Goal: Task Accomplishment & Management: Manage account settings

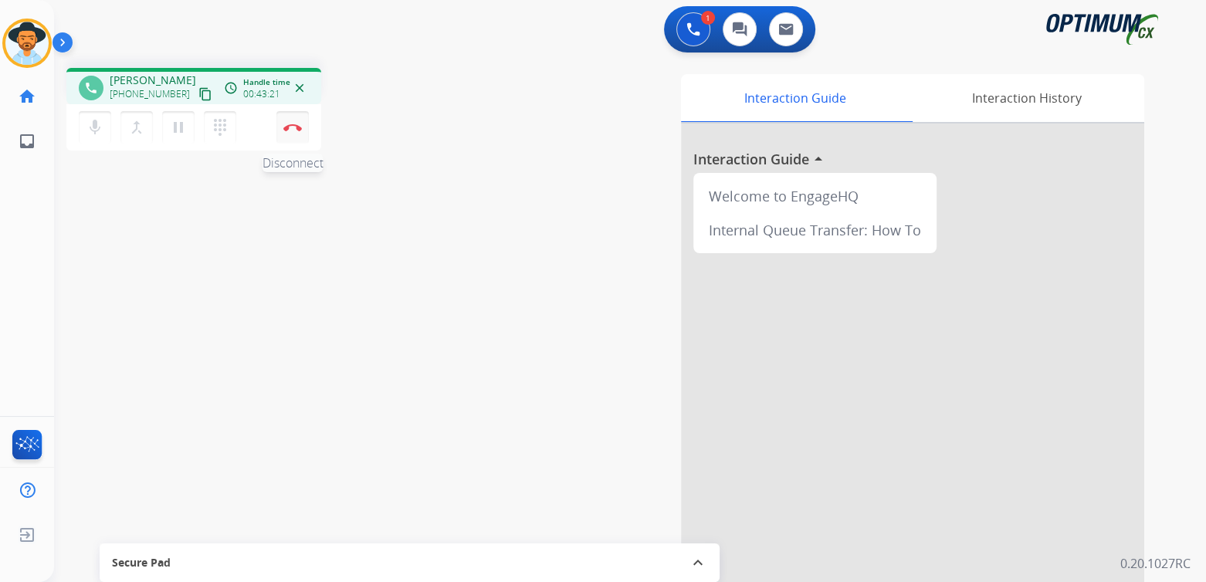
click at [293, 125] on img at bounding box center [292, 128] width 19 height 8
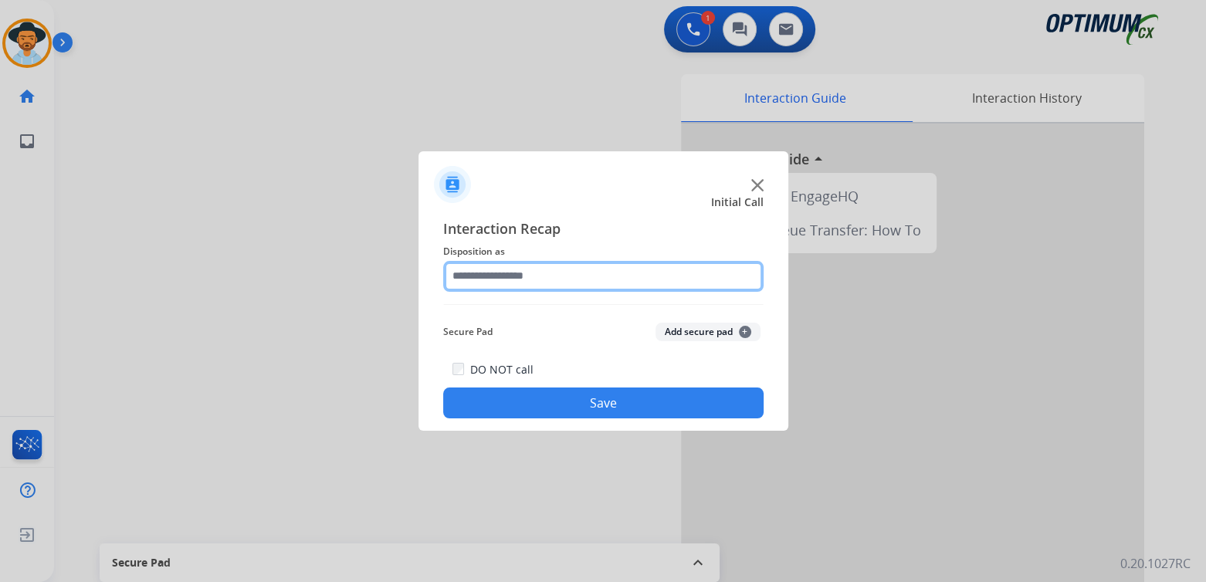
click at [543, 275] on input "text" at bounding box center [603, 276] width 320 height 31
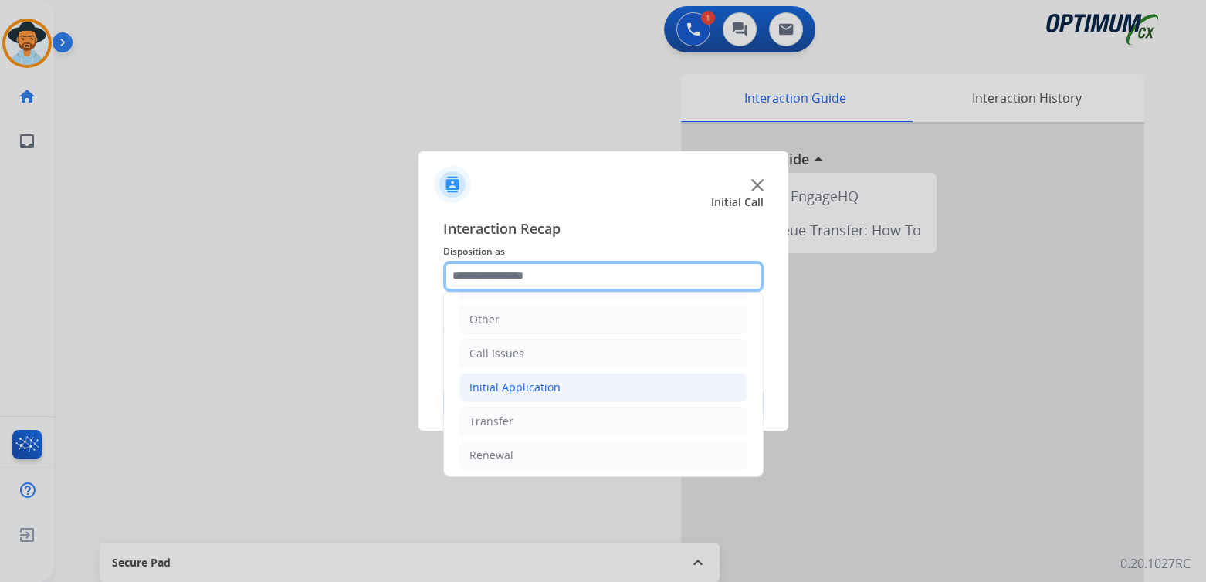
scroll to position [102, 0]
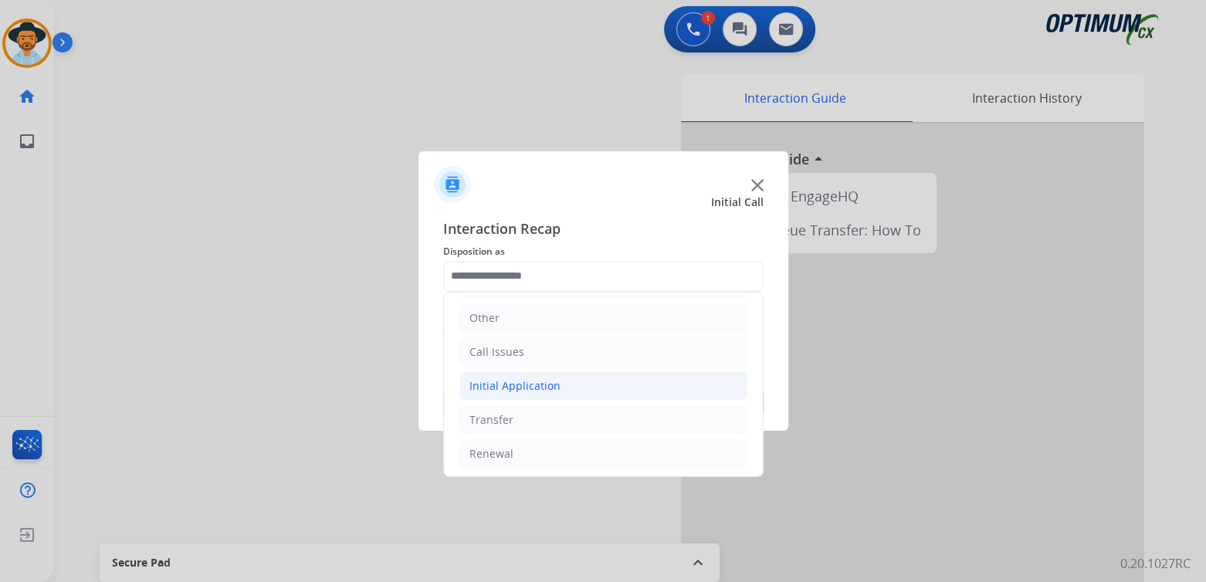
click at [544, 385] on div "Initial Application" at bounding box center [514, 385] width 91 height 15
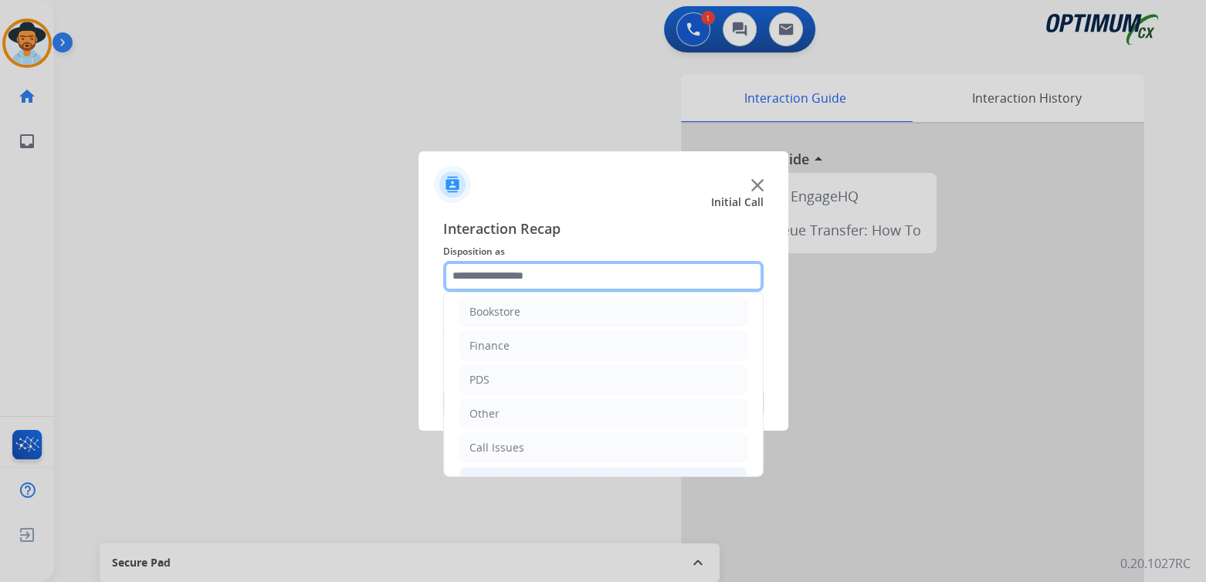
scroll to position [0, 0]
click at [536, 277] on input "text" at bounding box center [603, 276] width 320 height 31
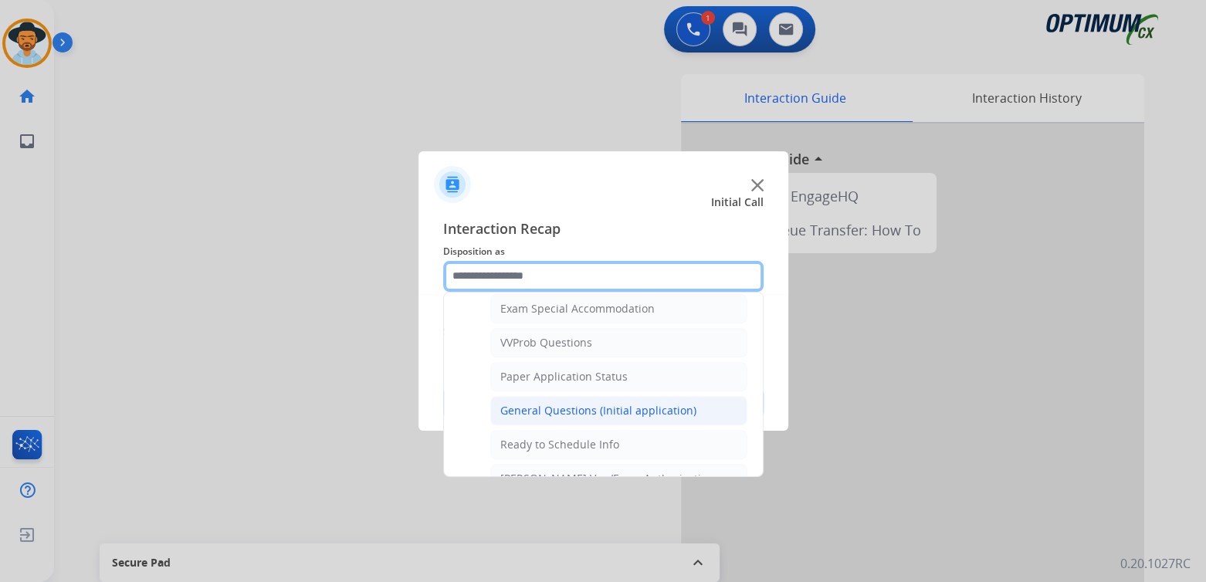
scroll to position [810, 0]
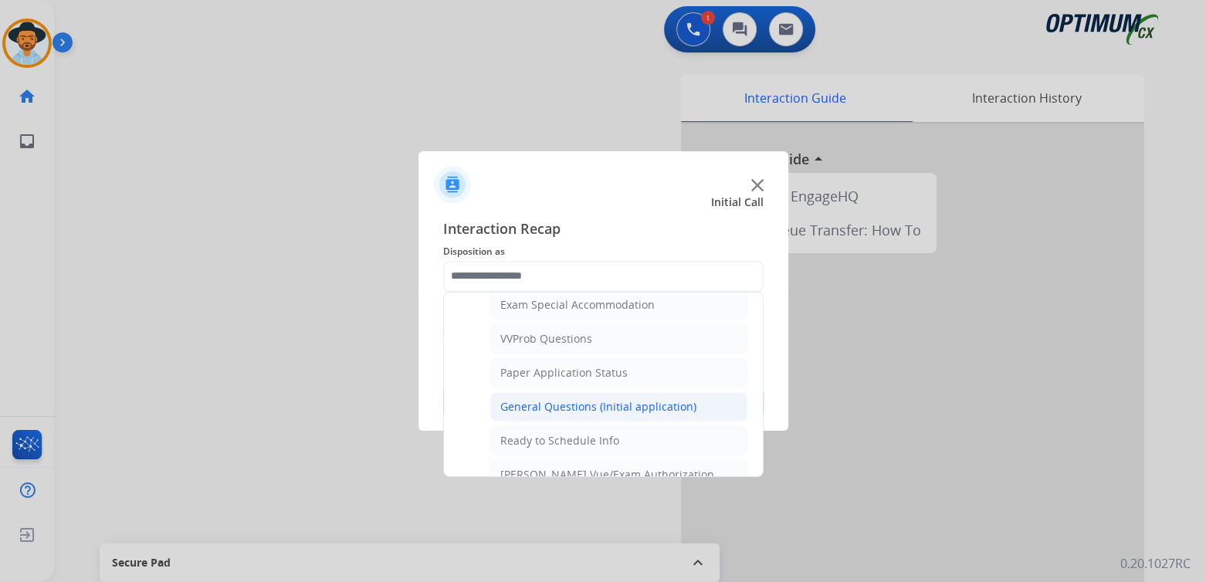
click at [565, 399] on div "General Questions (Initial application)" at bounding box center [598, 406] width 196 height 15
type input "**********"
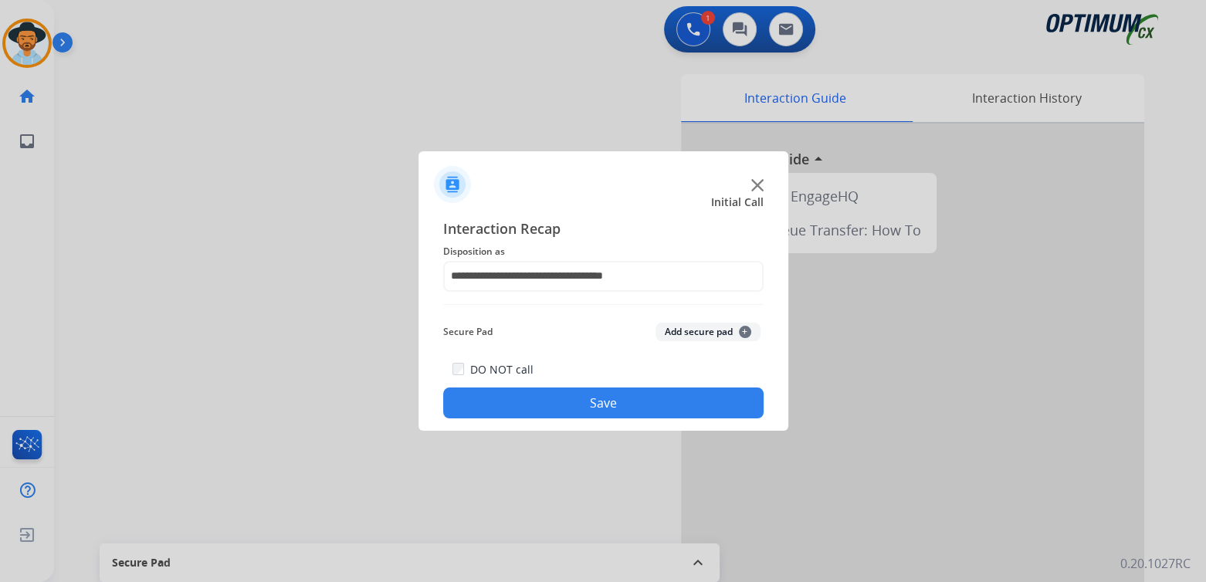
click at [594, 396] on button "Save" at bounding box center [603, 403] width 320 height 31
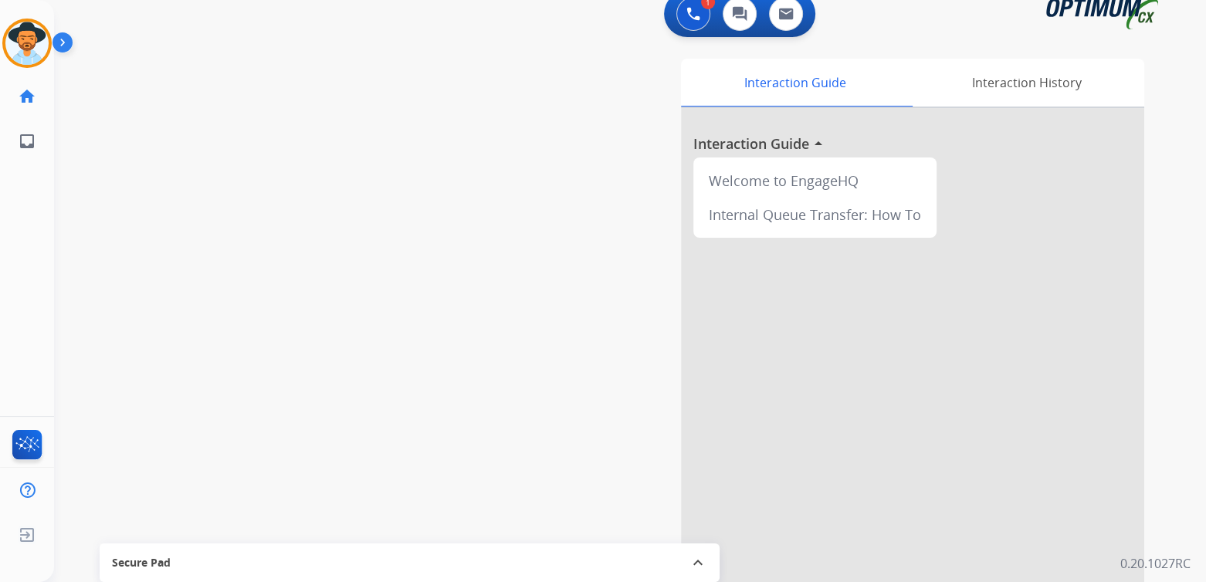
scroll to position [16, 0]
click at [33, 43] on img at bounding box center [26, 43] width 43 height 43
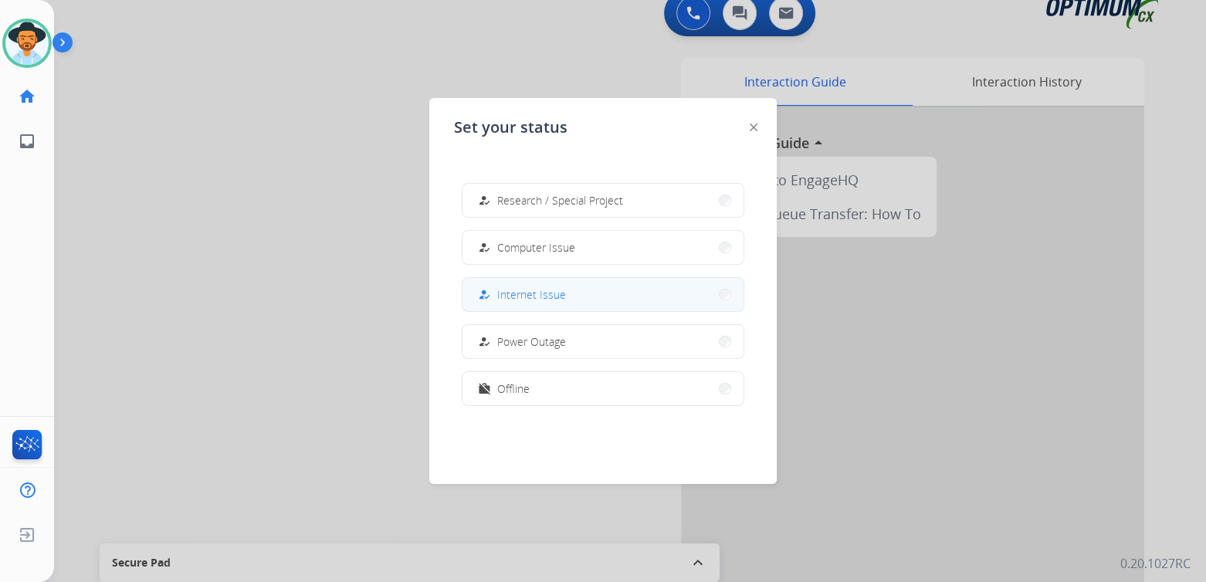
scroll to position [385, 0]
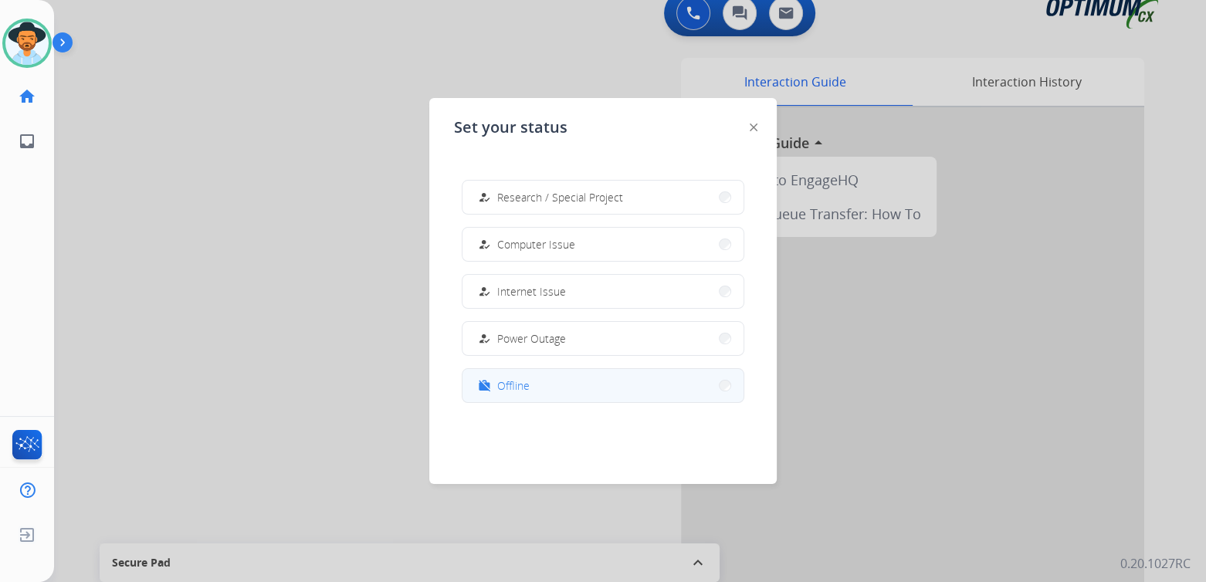
click at [548, 389] on button "work_off Offline" at bounding box center [603, 385] width 281 height 33
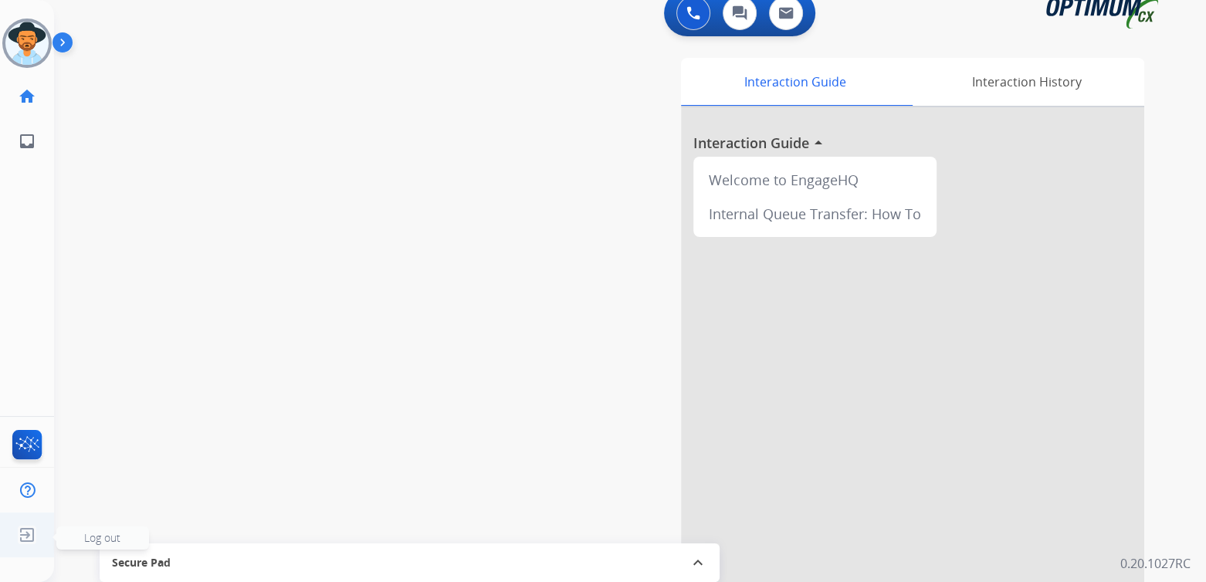
click at [97, 540] on span "Log out" at bounding box center [102, 537] width 36 height 15
